Goal: Transaction & Acquisition: Book appointment/travel/reservation

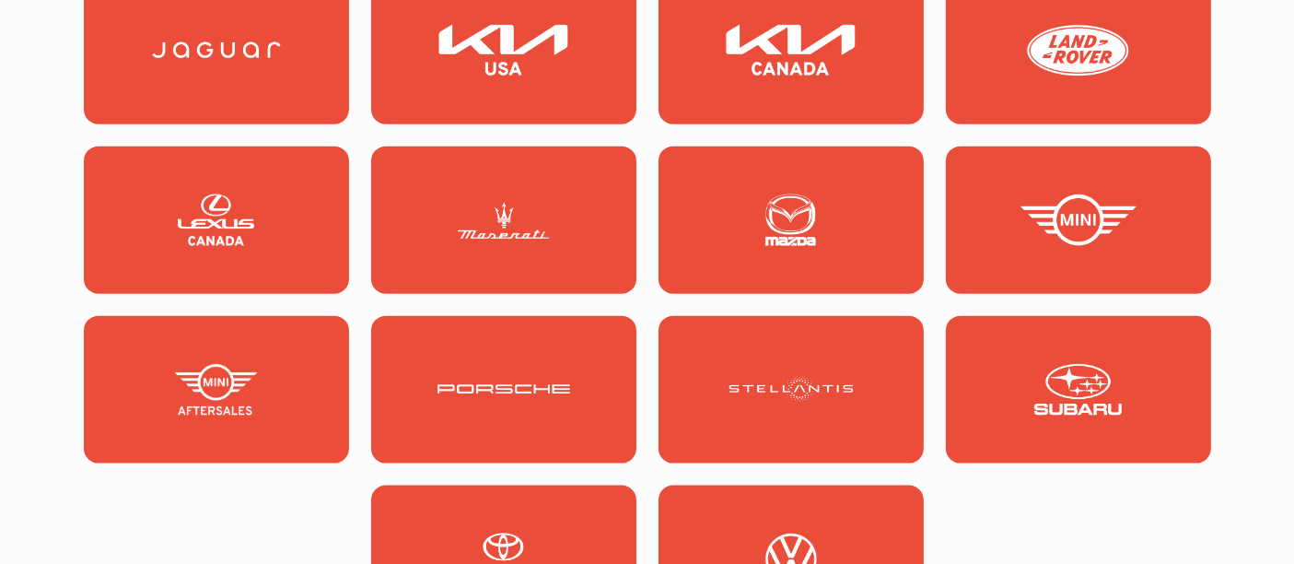
scroll to position [2214, 0]
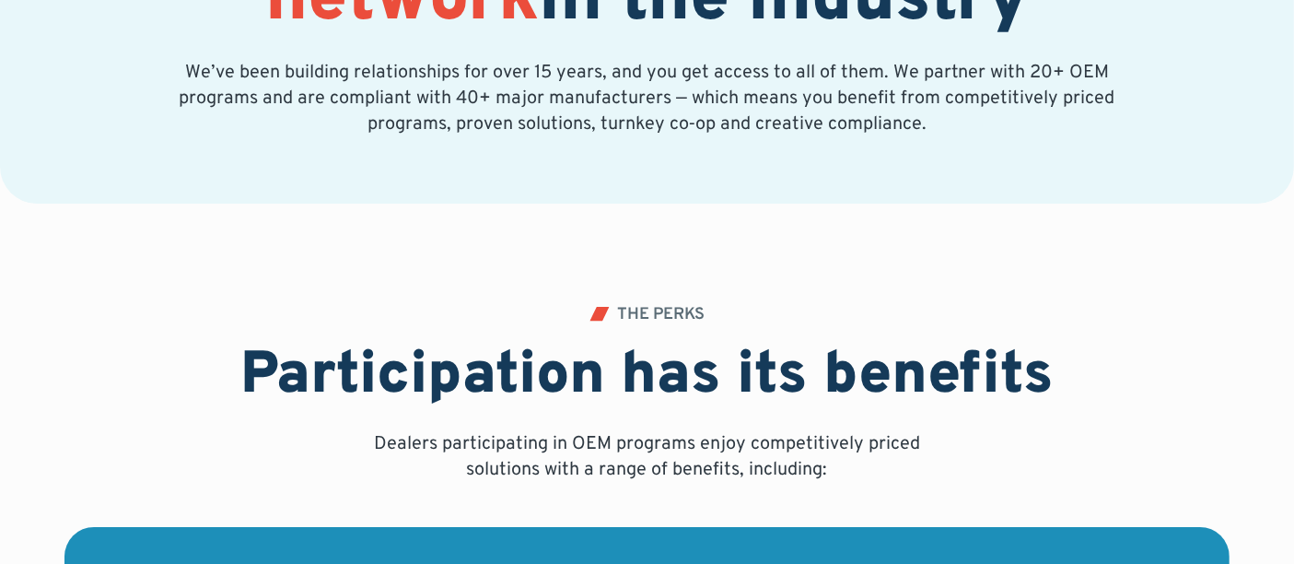
scroll to position [0, 0]
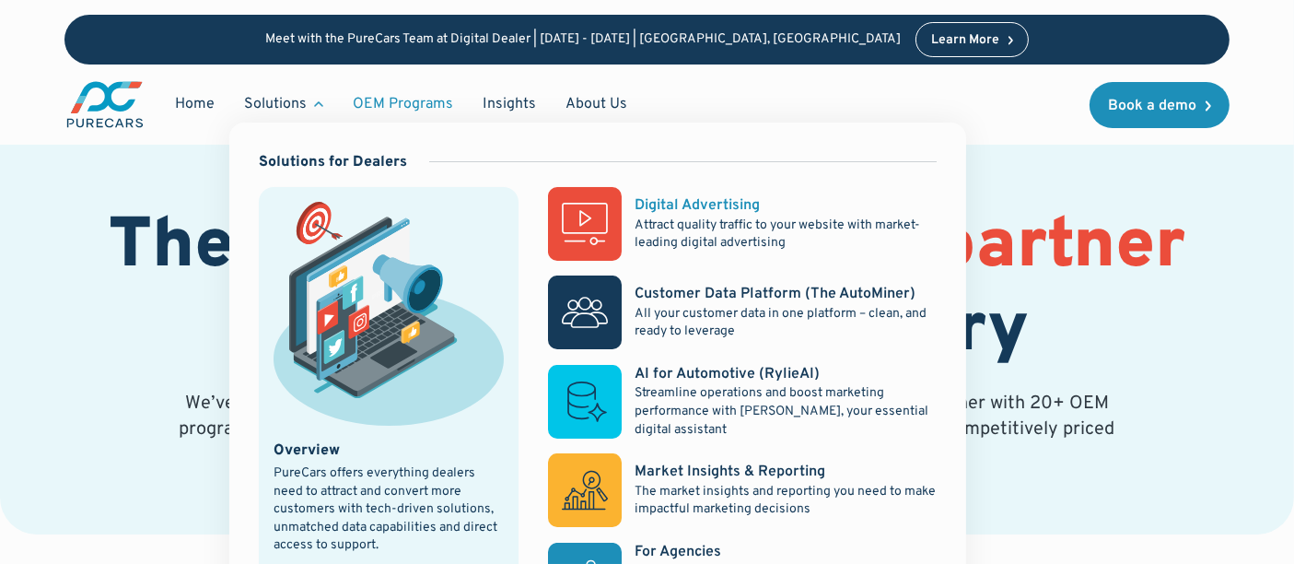
click at [675, 216] on p "Attract quality traffic to your website with market-leading digital advertising" at bounding box center [786, 234] width 302 height 36
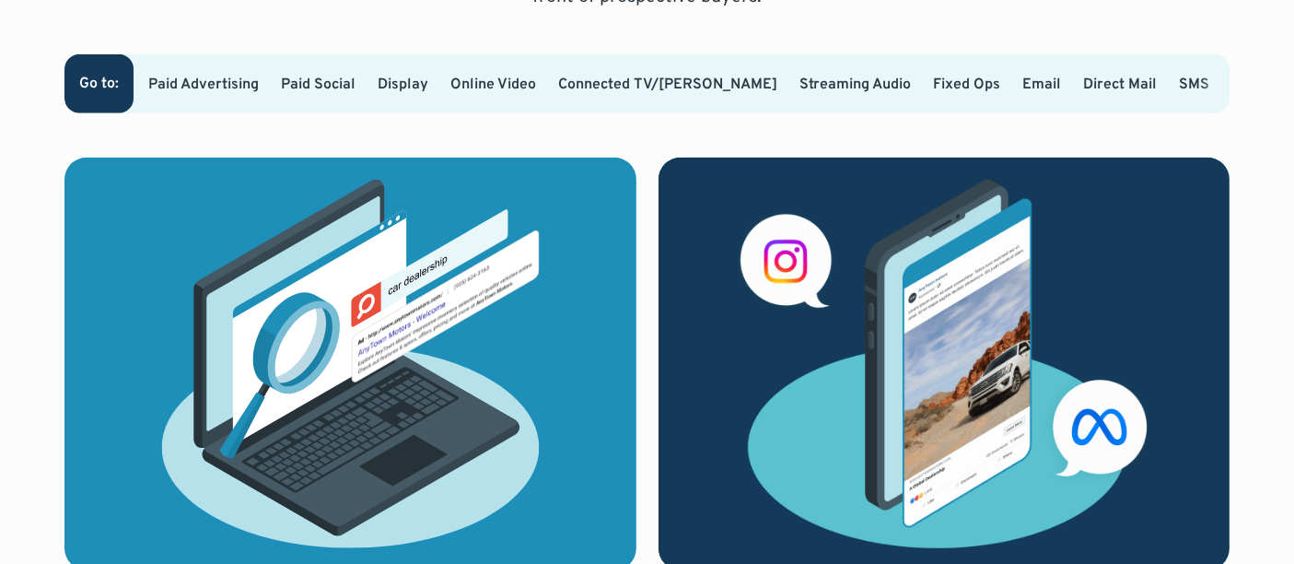
scroll to position [1233, 0]
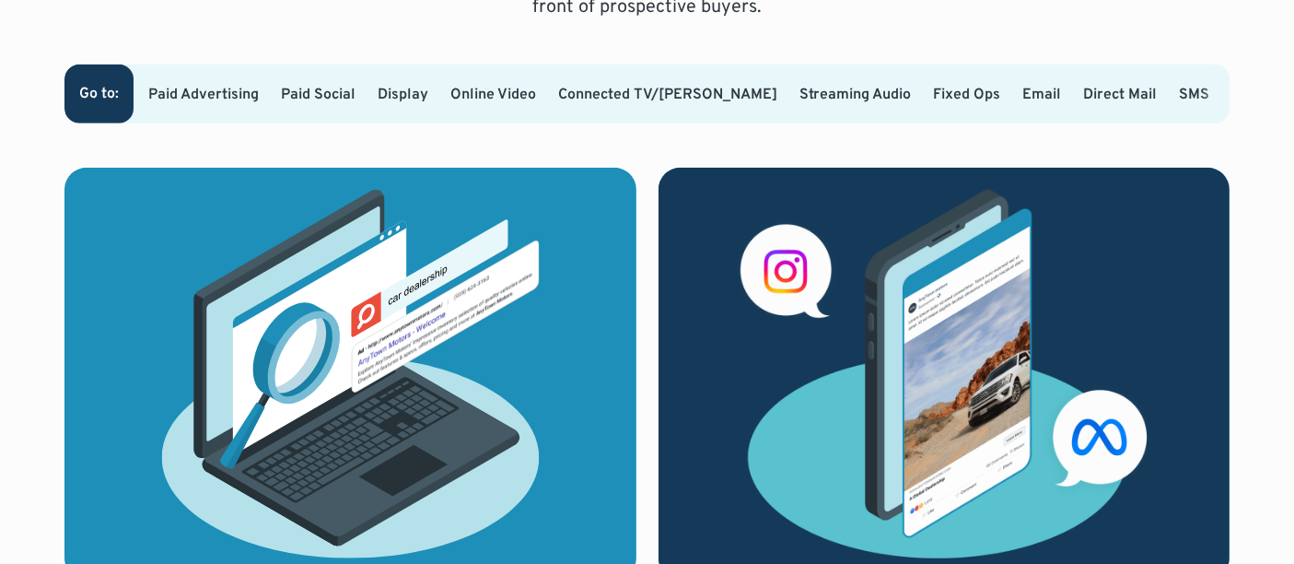
drag, startPoint x: 1302, startPoint y: 76, endPoint x: 1296, endPoint y: 114, distance: 39.2
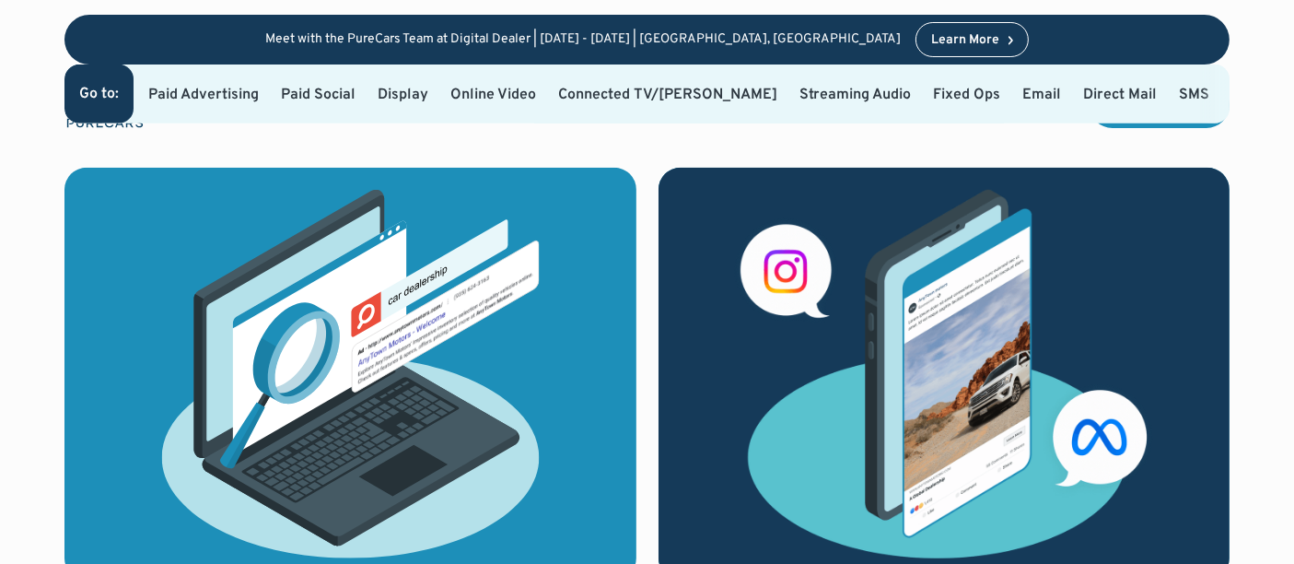
click at [217, 86] on link "Paid Advertising" at bounding box center [203, 95] width 111 height 18
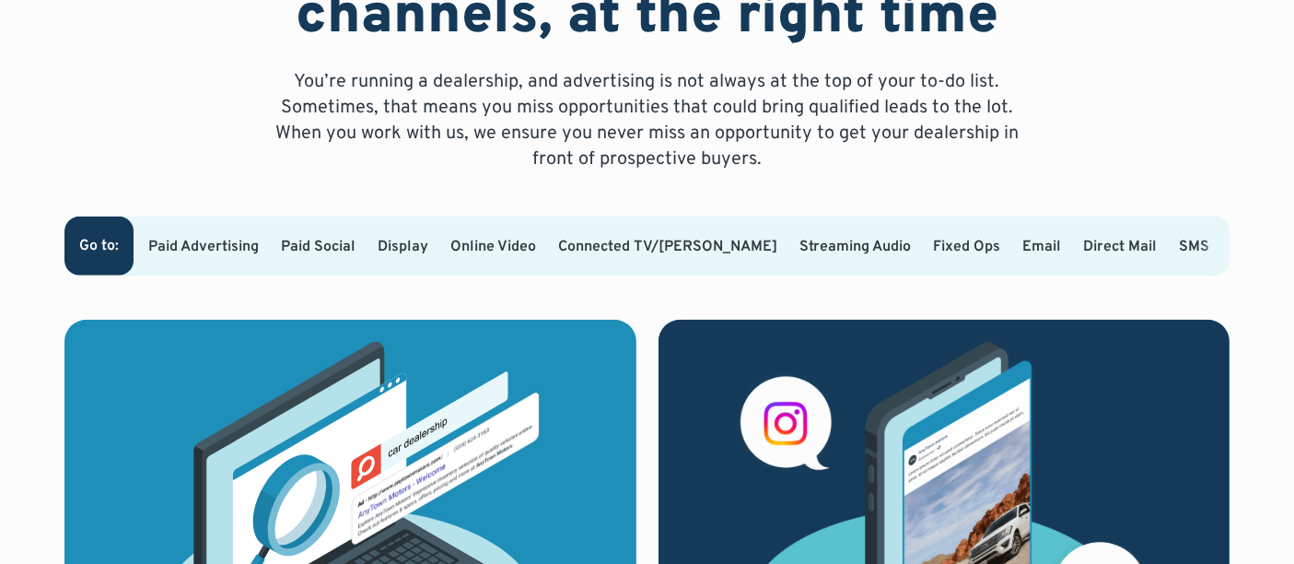
scroll to position [1091, 0]
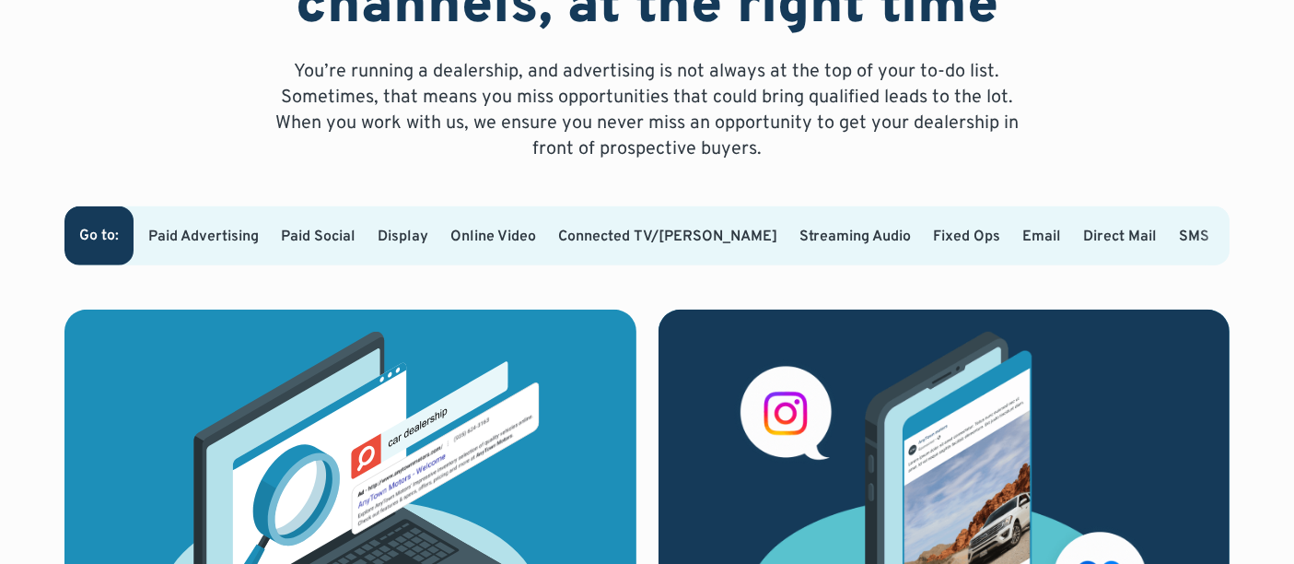
click at [1202, 225] on div at bounding box center [1214, 235] width 29 height 59
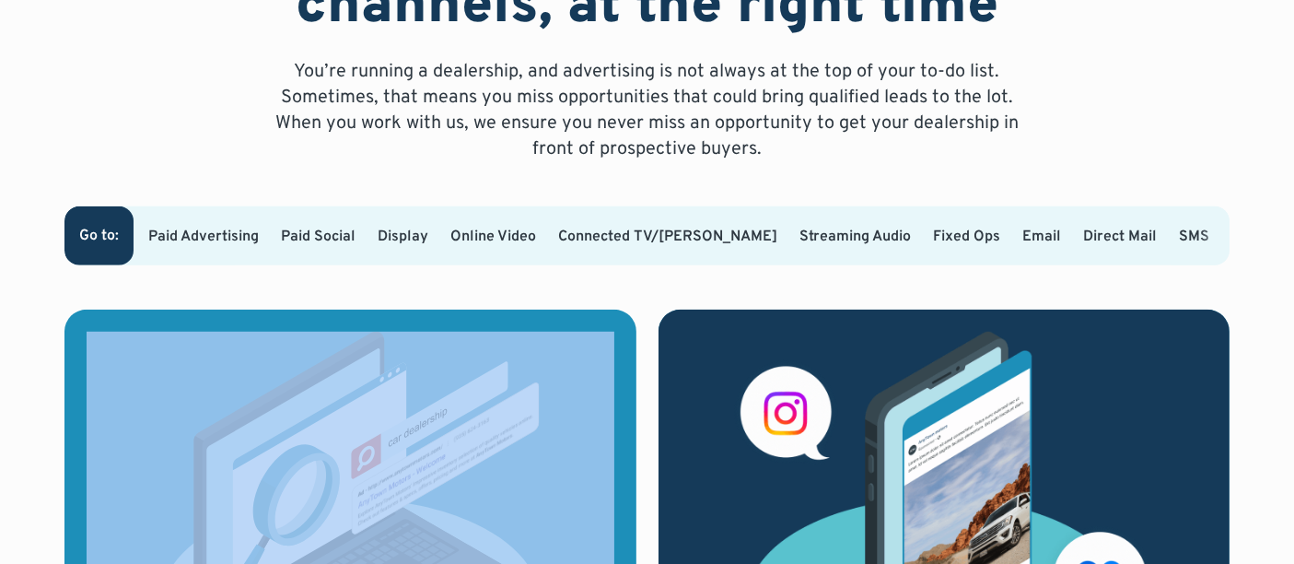
click at [1202, 225] on div at bounding box center [1214, 235] width 29 height 59
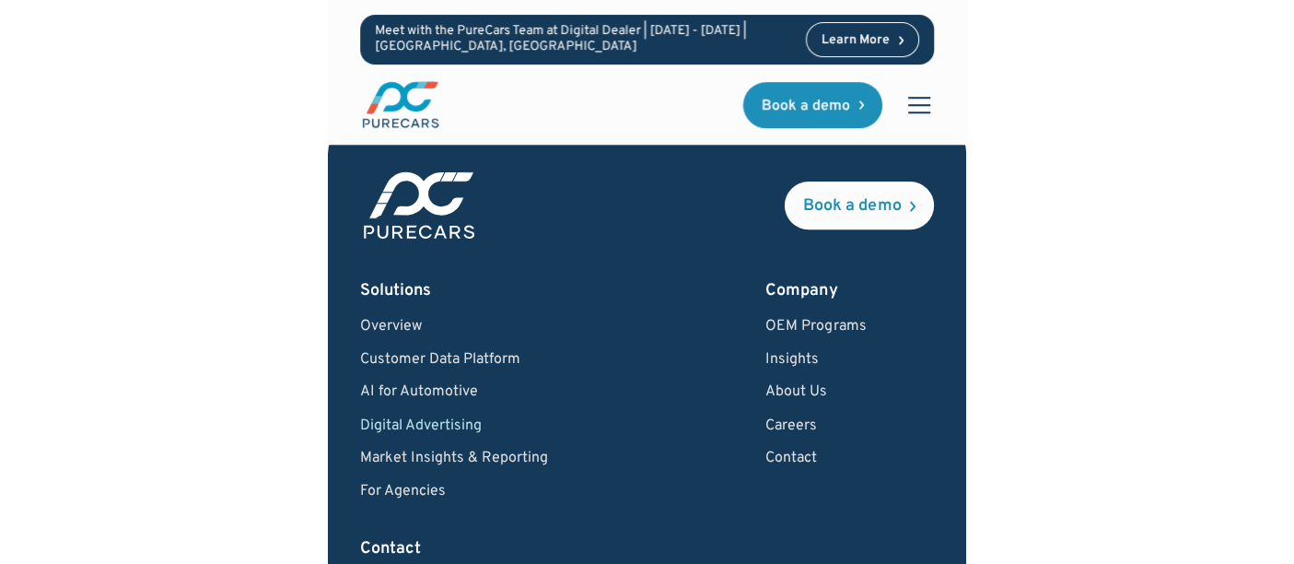
scroll to position [7320, 0]
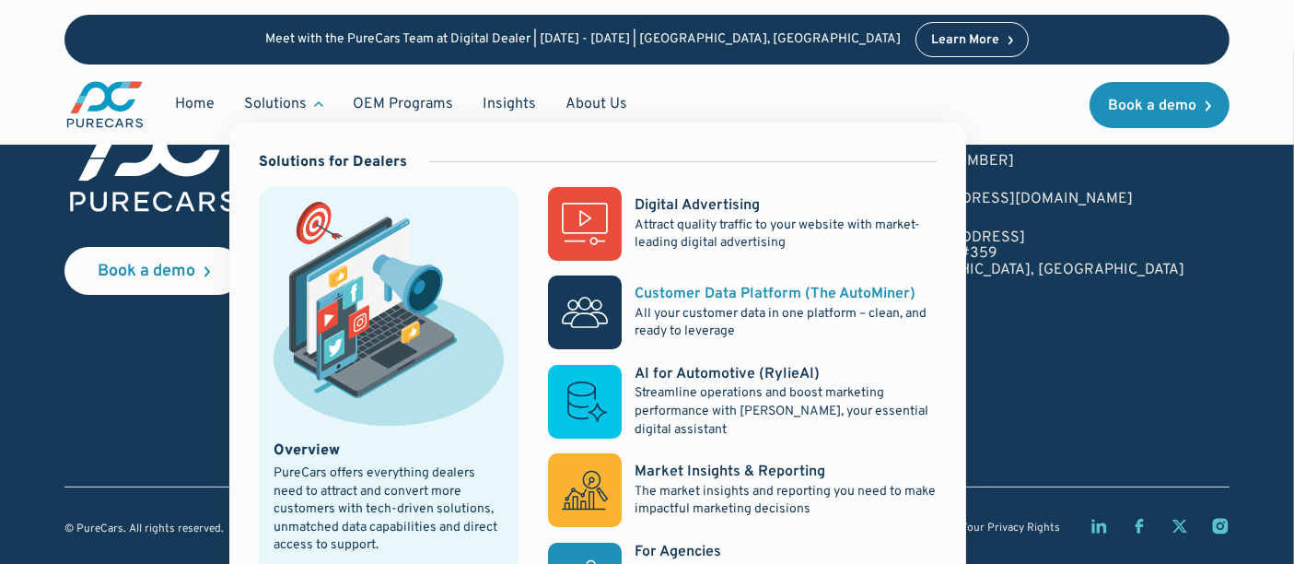
click at [767, 305] on p "All your customer data in one platform – clean, and ready to leverage" at bounding box center [786, 323] width 302 height 36
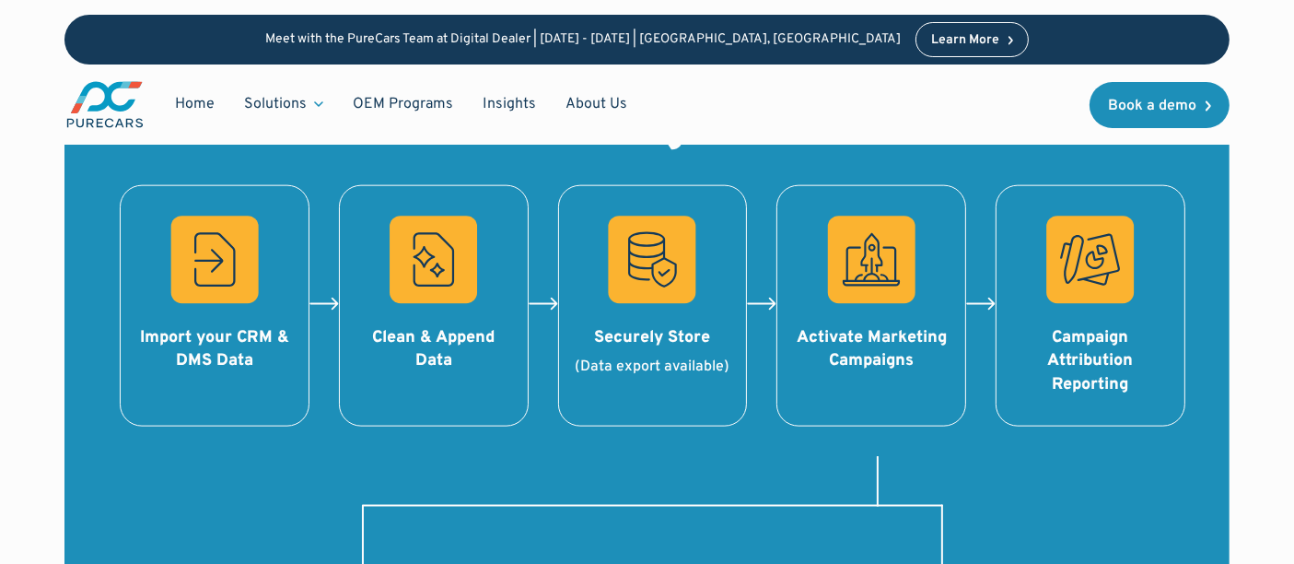
scroll to position [2229, 0]
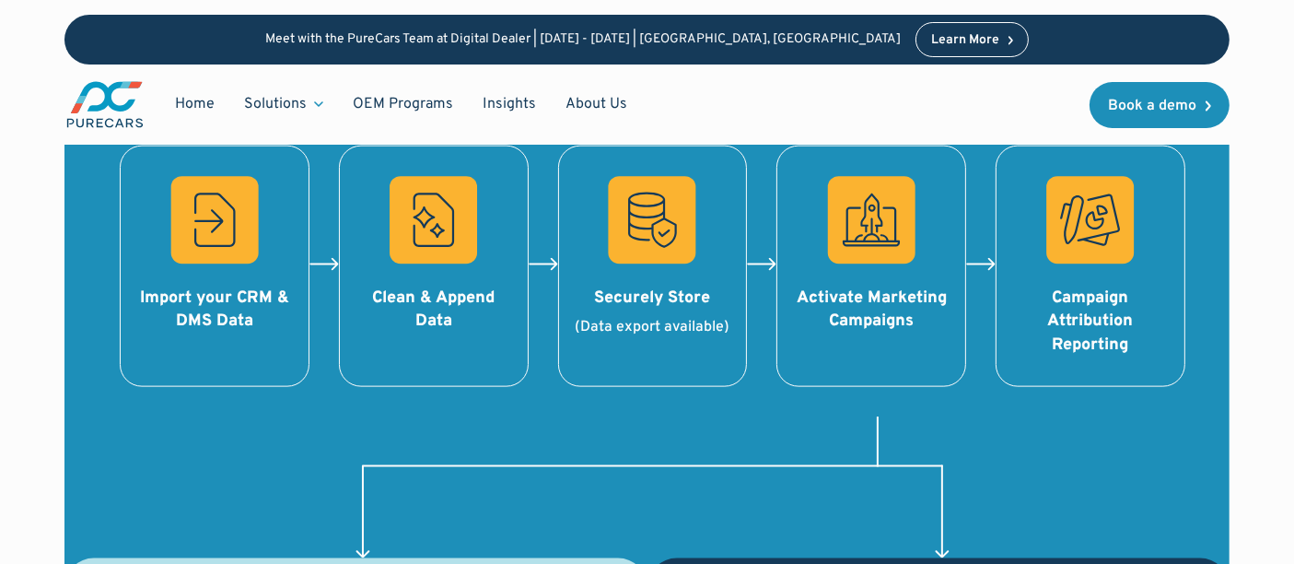
scroll to position [2267, 0]
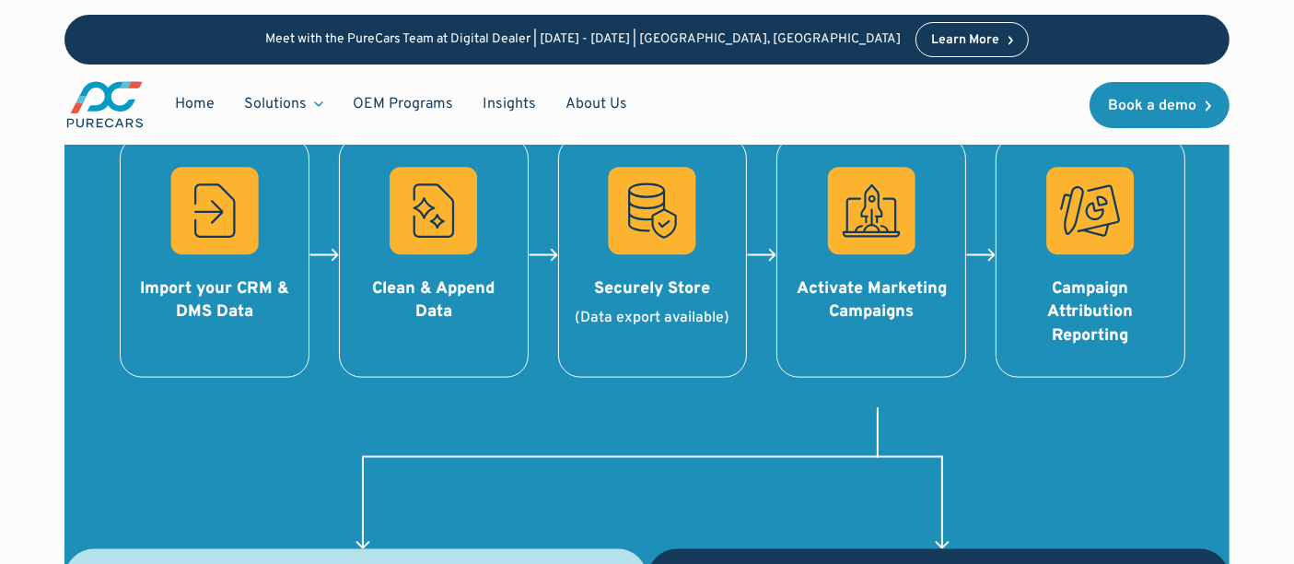
click at [448, 237] on rect at bounding box center [433, 211] width 87 height 87
click at [242, 242] on rect at bounding box center [214, 211] width 87 height 87
click at [791, 240] on div "Activate Marketing Campaigns" at bounding box center [871, 256] width 190 height 241
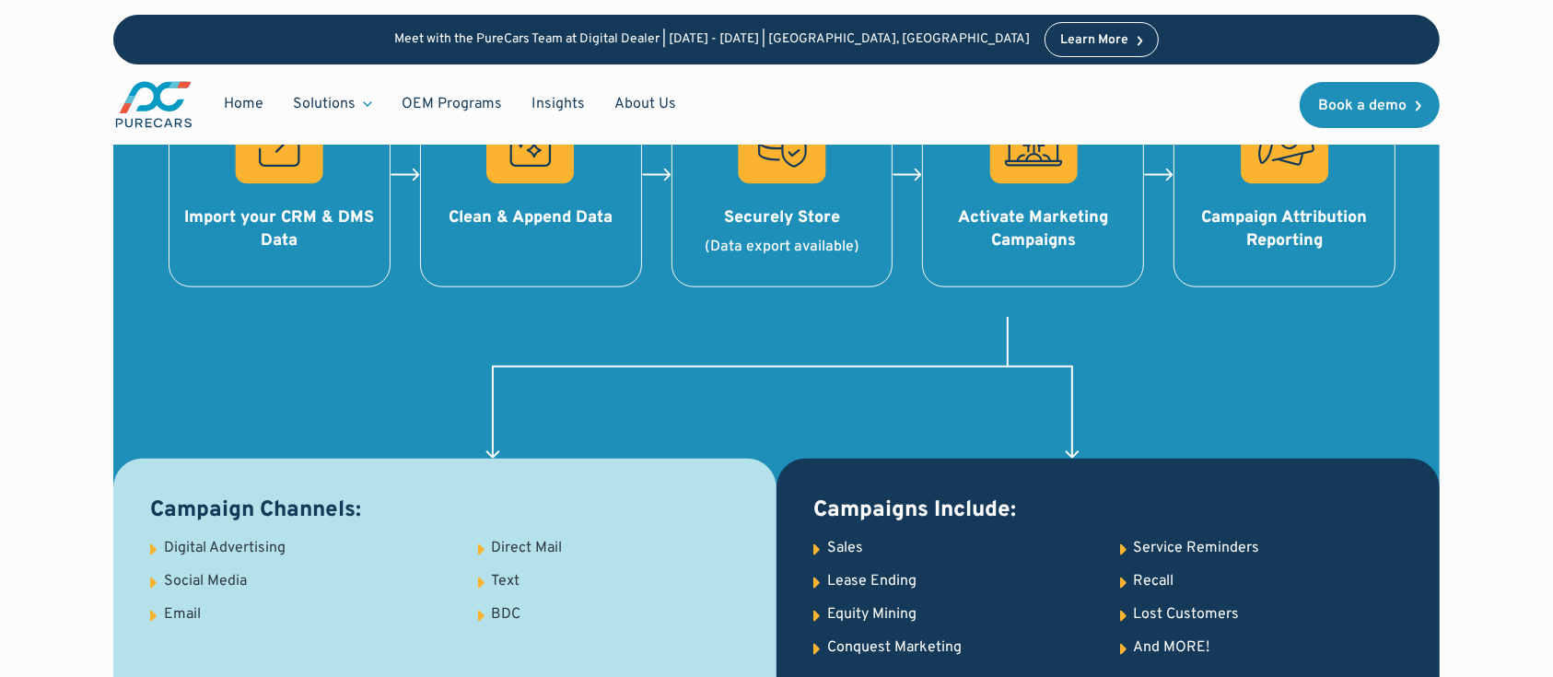
scroll to position [2154, 0]
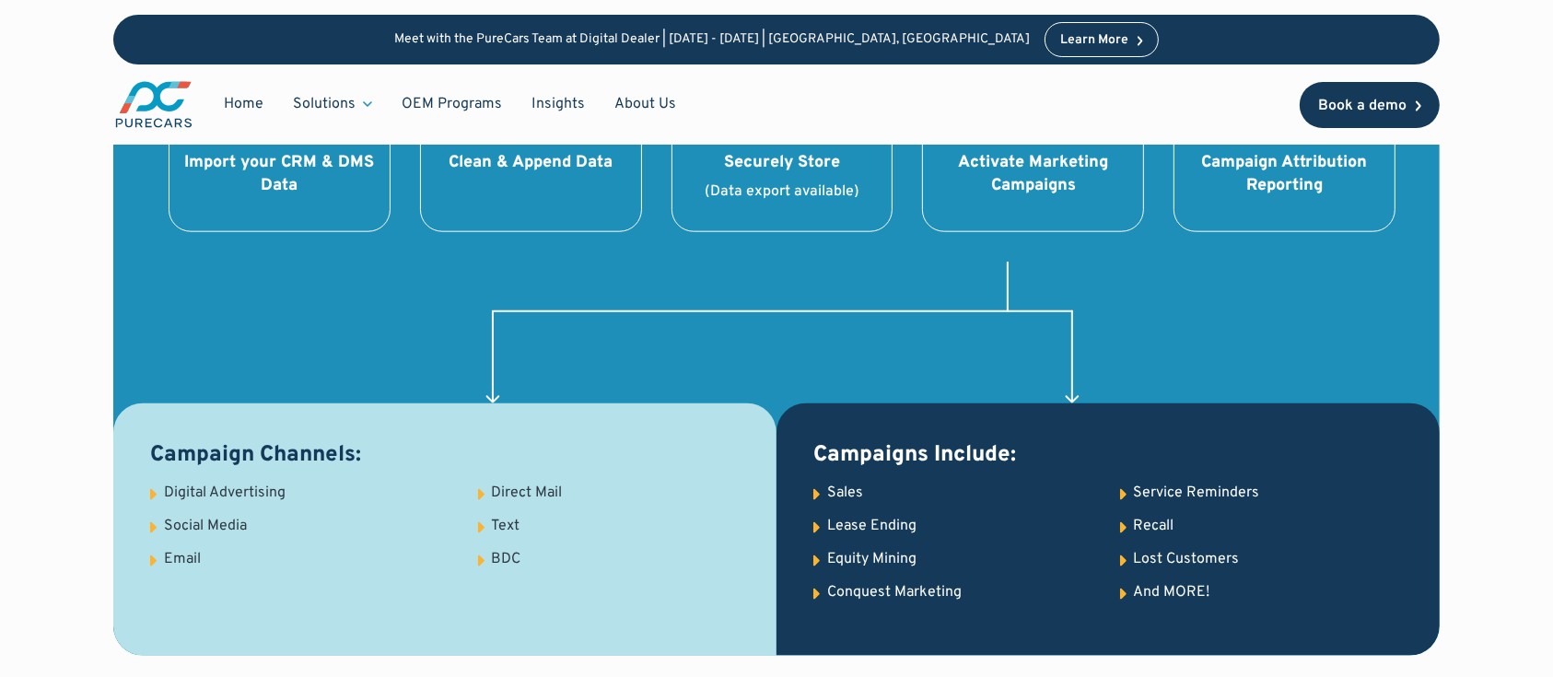
click at [1293, 111] on div "Book a demo" at bounding box center [1362, 106] width 88 height 15
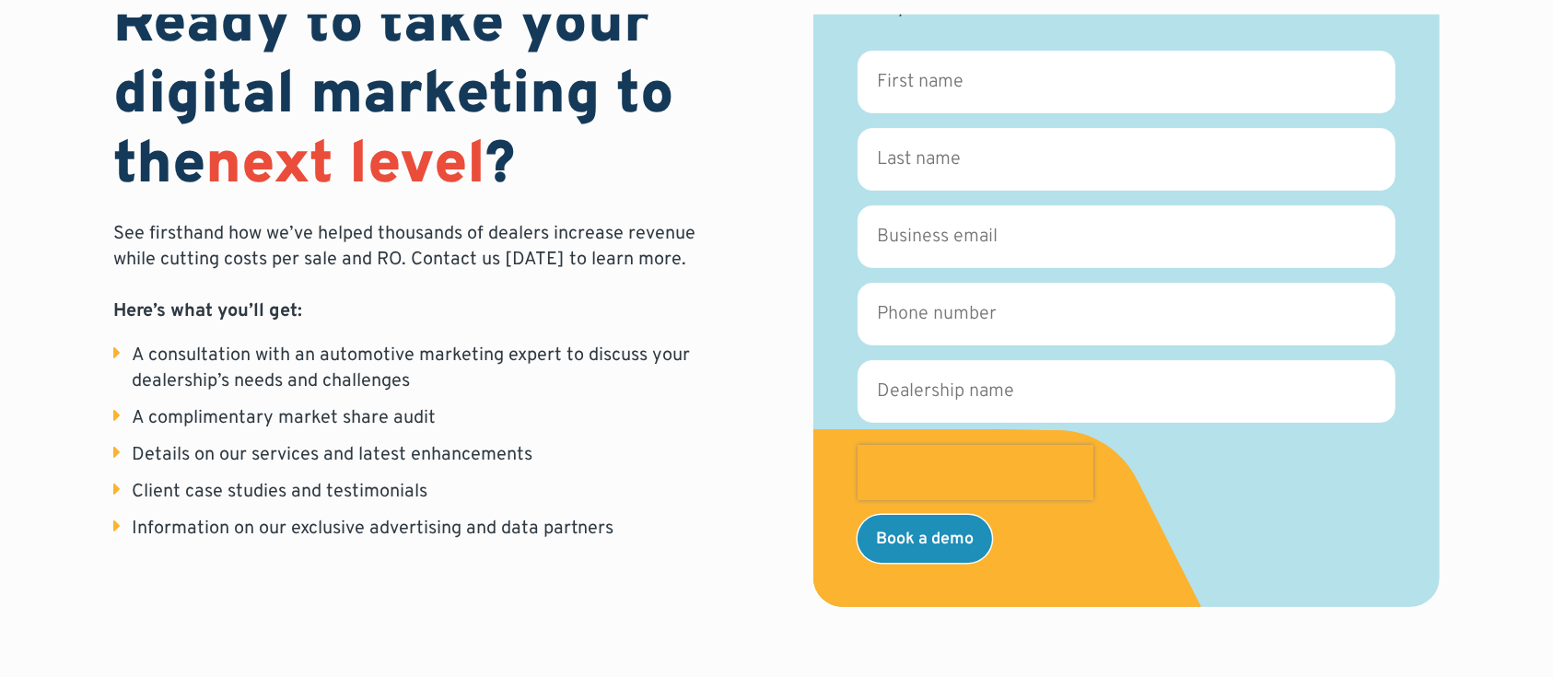
scroll to position [259, 0]
